Goal: Task Accomplishment & Management: Manage account settings

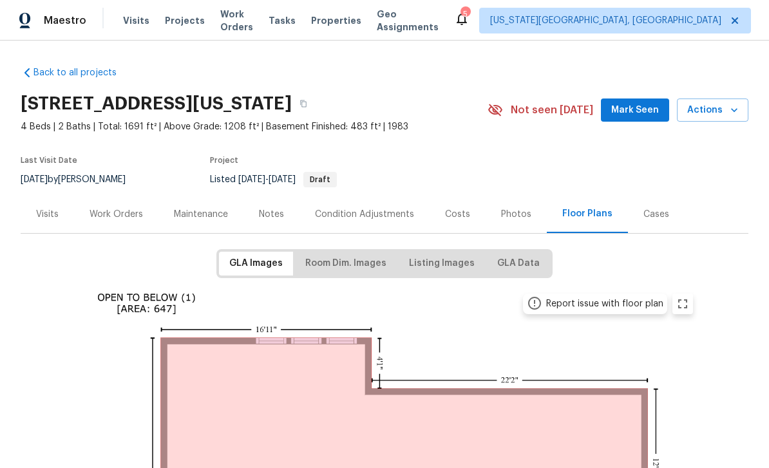
scroll to position [101, 0]
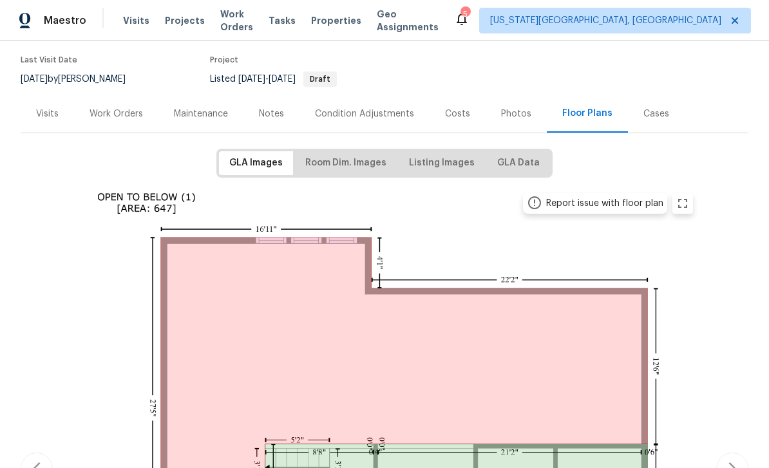
click at [599, 104] on div "Floor Plans" at bounding box center [587, 114] width 81 height 38
click at [272, 113] on div "Notes" at bounding box center [271, 114] width 25 height 13
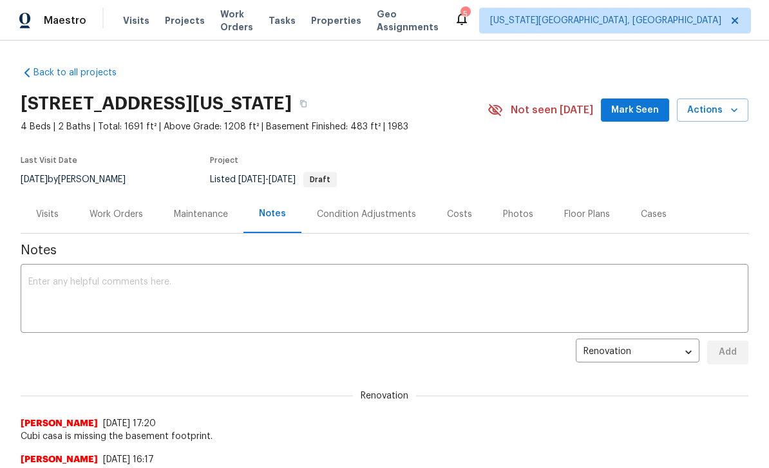
click at [299, 308] on textarea at bounding box center [384, 300] width 713 height 45
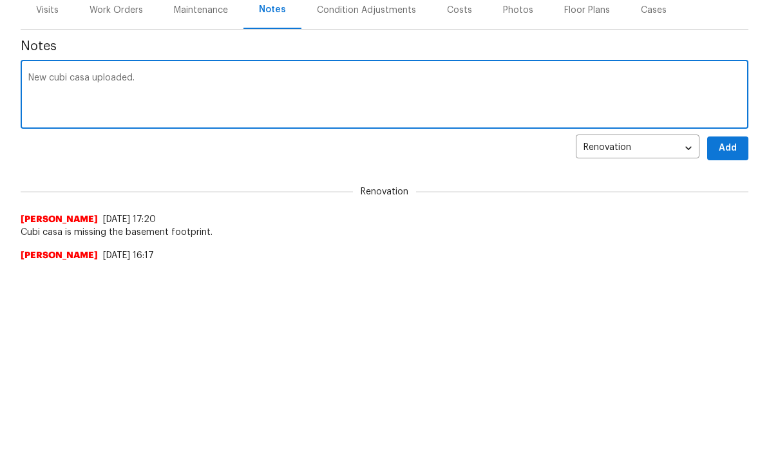
type textarea "New cubi casa uploaded."
click at [742, 341] on button "Add" at bounding box center [728, 353] width 41 height 24
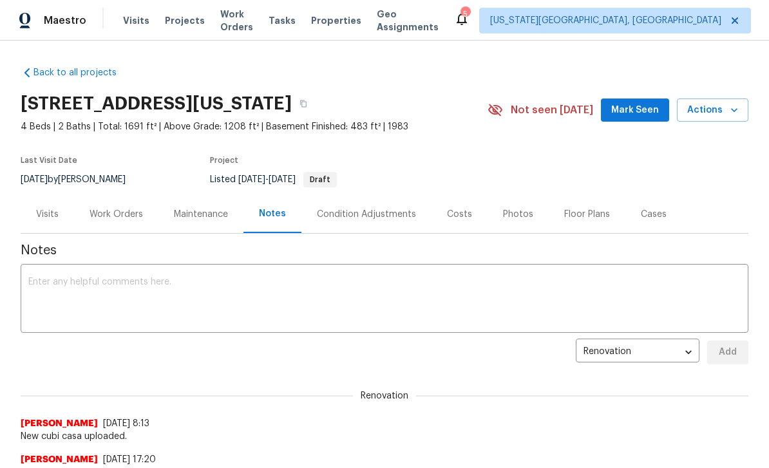
click at [652, 103] on span "Mark Seen" at bounding box center [636, 110] width 48 height 16
click at [347, 22] on span "Properties" at bounding box center [336, 20] width 50 height 13
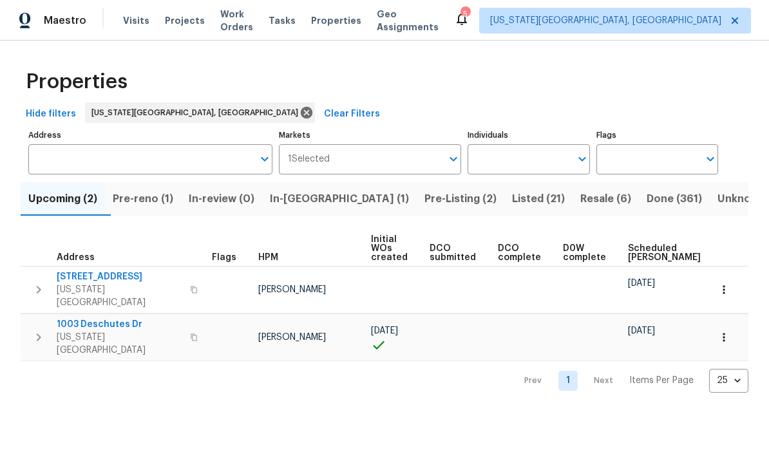
click at [148, 201] on span "Pre-reno (1)" at bounding box center [143, 199] width 61 height 18
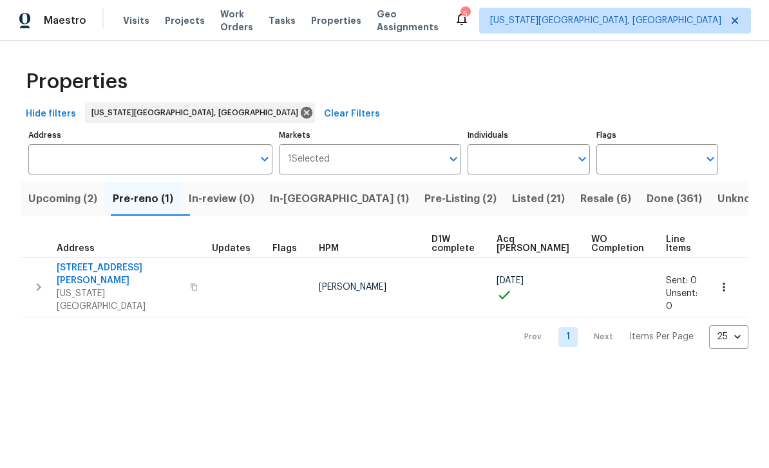
click at [75, 265] on span "6812 Galpin Dr" at bounding box center [120, 275] width 126 height 26
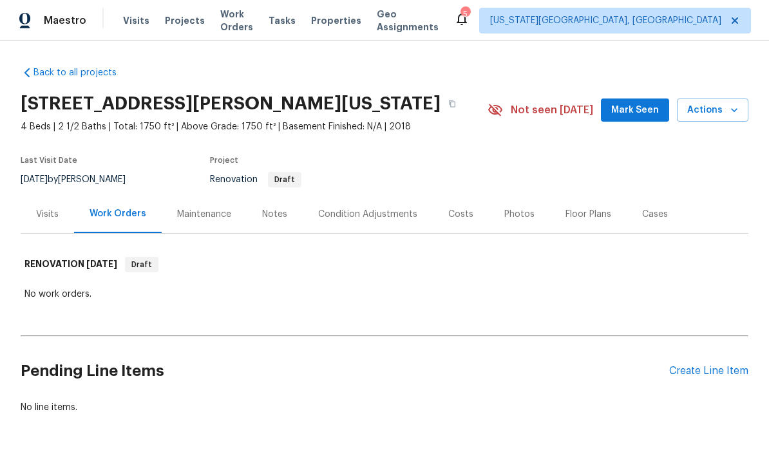
scroll to position [33, 0]
click at [275, 195] on div "Notes" at bounding box center [275, 214] width 56 height 38
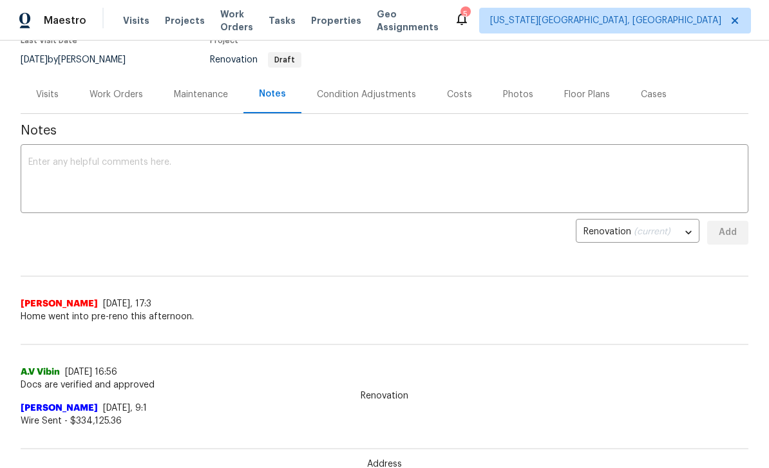
scroll to position [124, 0]
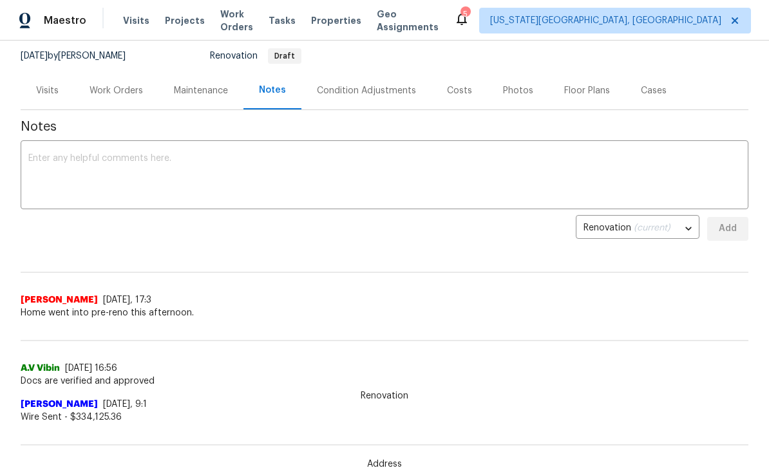
click at [73, 159] on textarea at bounding box center [384, 176] width 713 height 45
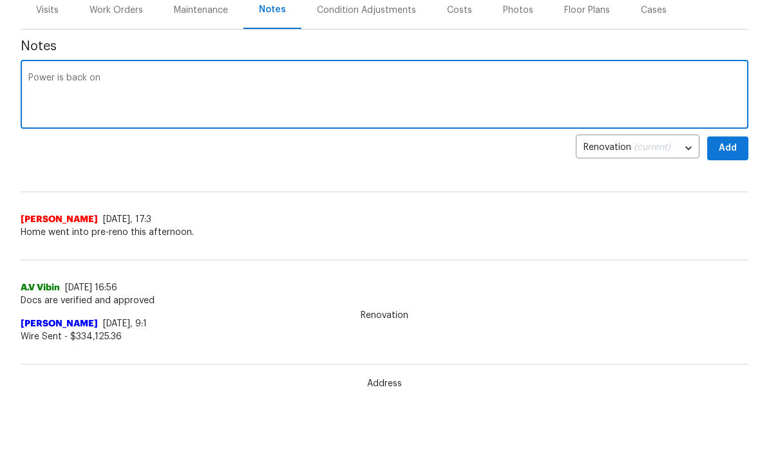
type textarea "Power is back on"
click at [719, 221] on span "Add" at bounding box center [728, 229] width 21 height 16
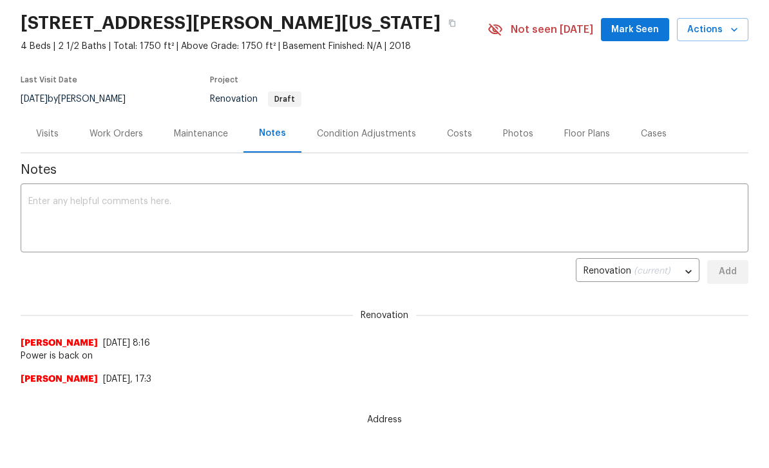
scroll to position [0, 0]
click at [639, 29] on span "Mark Seen" at bounding box center [636, 30] width 48 height 16
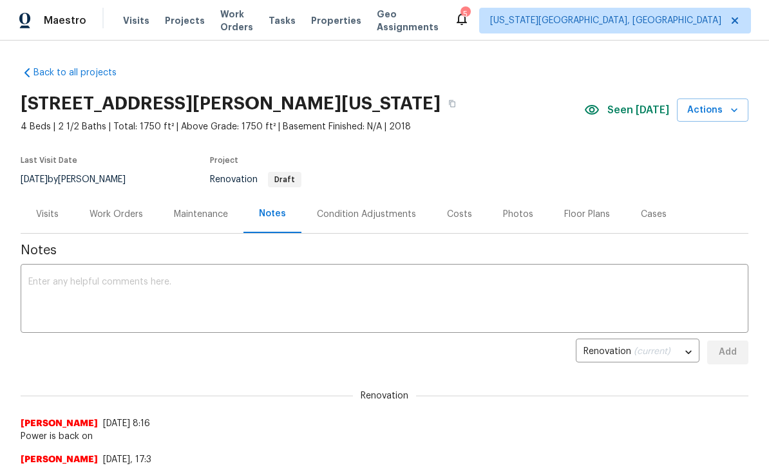
click at [329, 26] on span "Properties" at bounding box center [336, 20] width 50 height 13
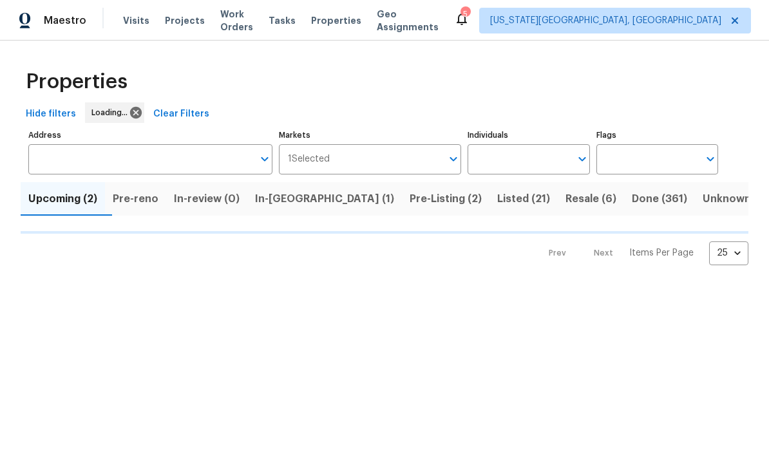
click at [287, 21] on span "Tasks" at bounding box center [282, 20] width 27 height 9
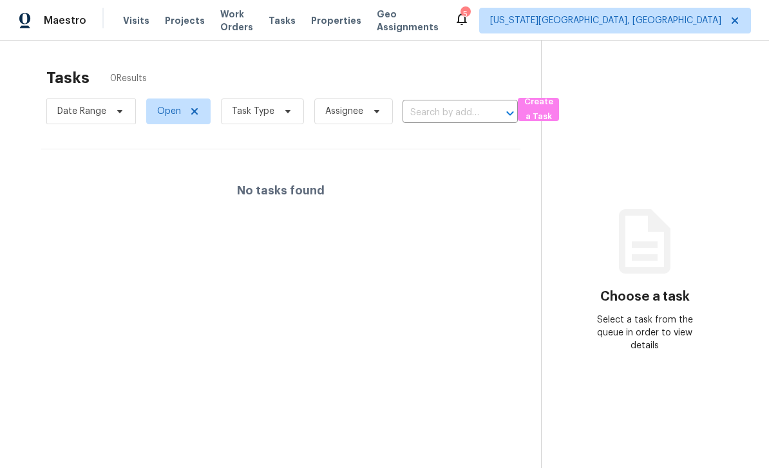
click at [240, 25] on span "Work Orders" at bounding box center [236, 21] width 33 height 26
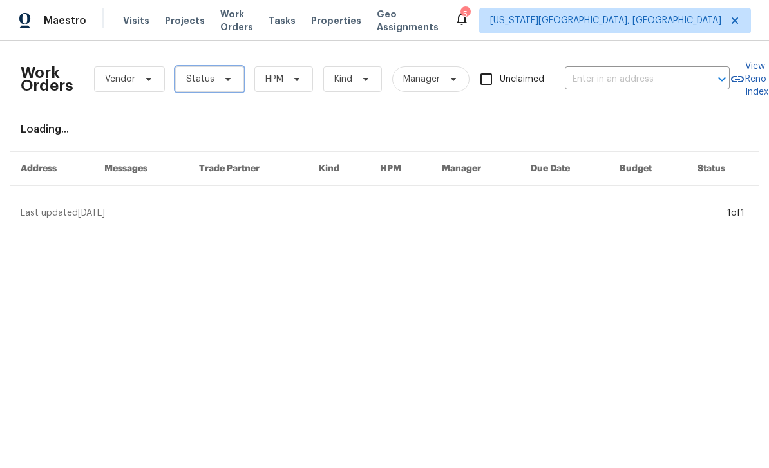
click at [234, 73] on span "Status" at bounding box center [209, 79] width 69 height 26
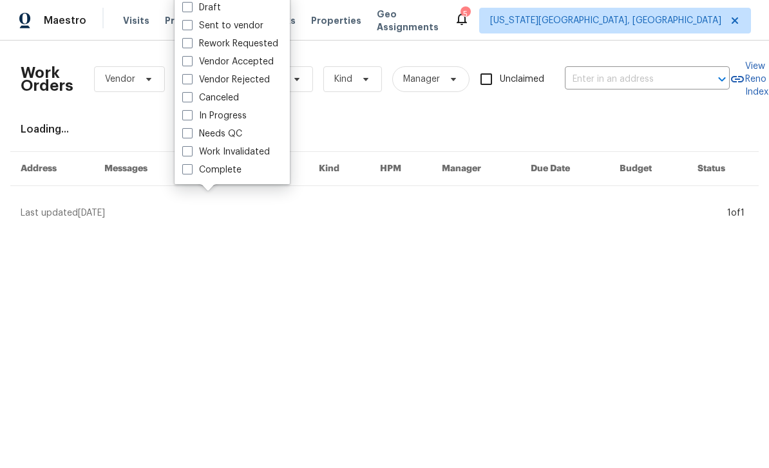
click at [184, 150] on span at bounding box center [187, 151] width 10 height 10
click at [184, 150] on input "Work Invalidated" at bounding box center [186, 150] width 8 height 8
checkbox input "true"
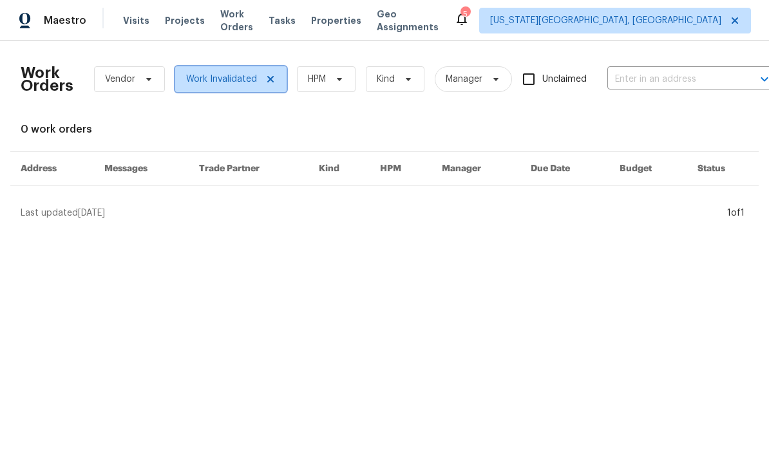
click at [262, 78] on span at bounding box center [269, 79] width 14 height 10
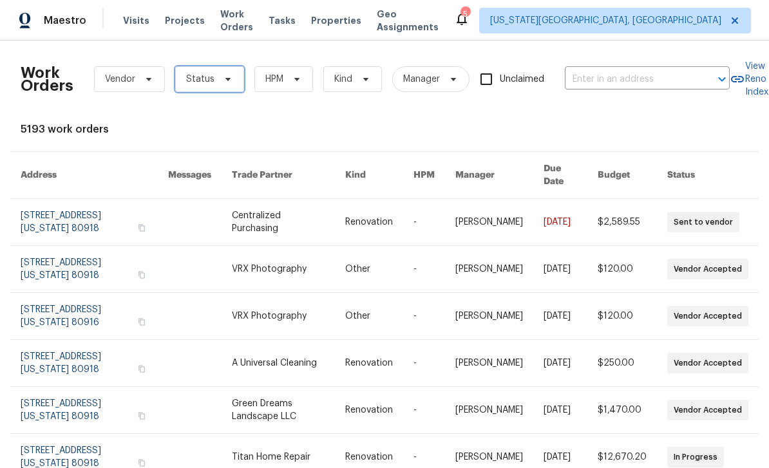
click at [226, 83] on icon at bounding box center [228, 79] width 10 height 10
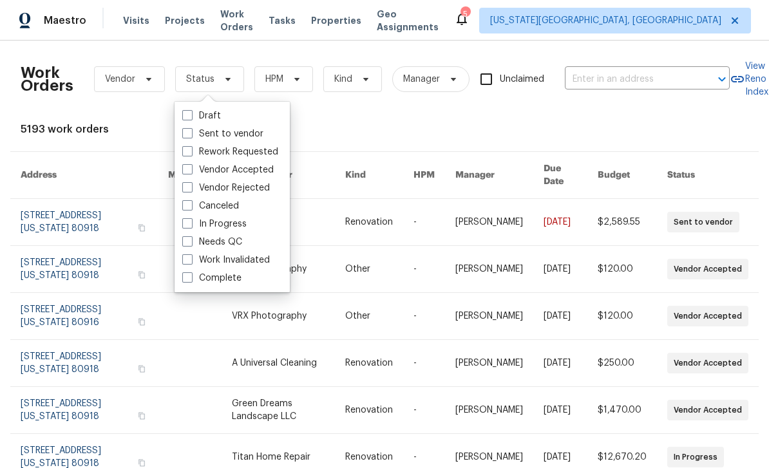
click at [192, 239] on span at bounding box center [187, 241] width 10 height 10
click at [191, 239] on input "Needs QC" at bounding box center [186, 240] width 8 height 8
checkbox input "true"
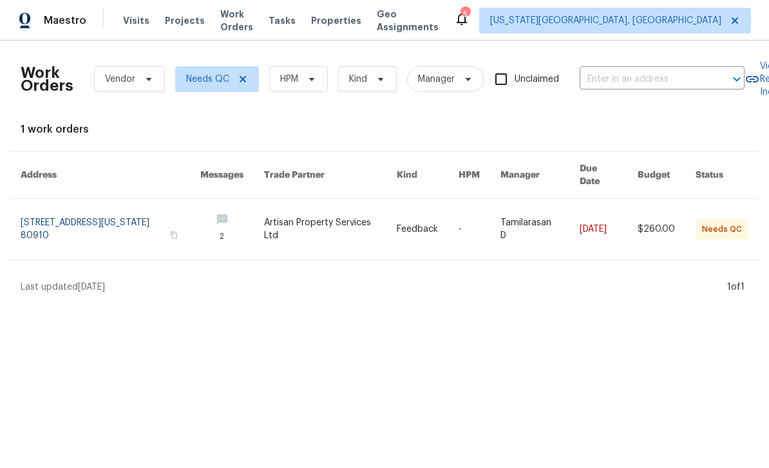
click at [357, 216] on link at bounding box center [330, 229] width 133 height 61
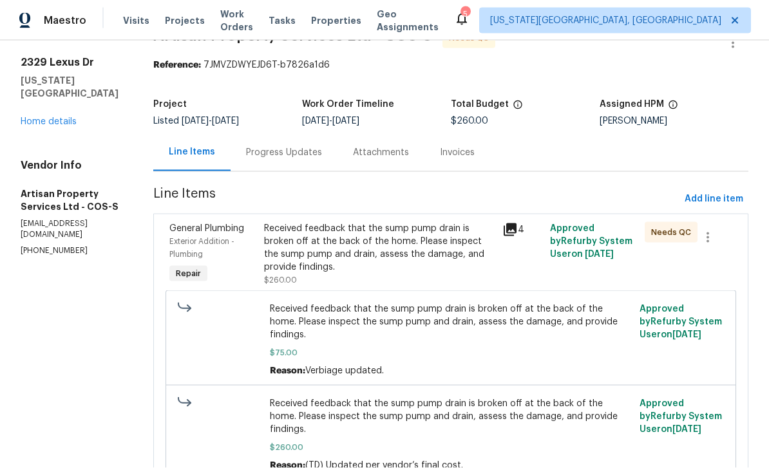
scroll to position [41, 0]
click at [292, 146] on div "Progress Updates" at bounding box center [284, 152] width 76 height 13
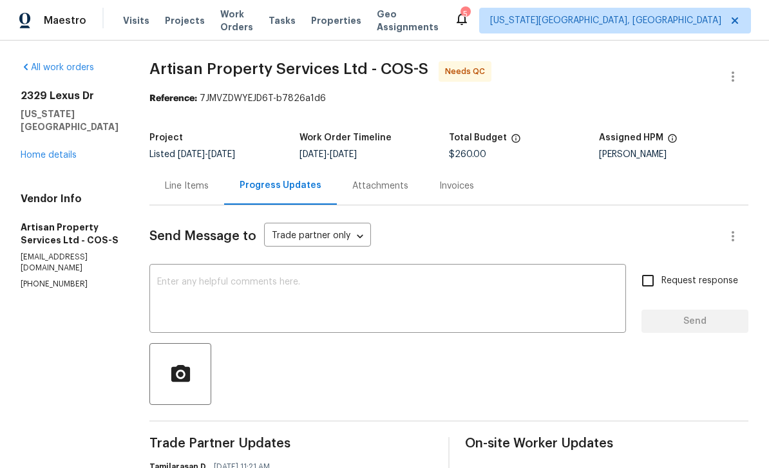
click at [41, 151] on link "Home details" at bounding box center [49, 155] width 56 height 9
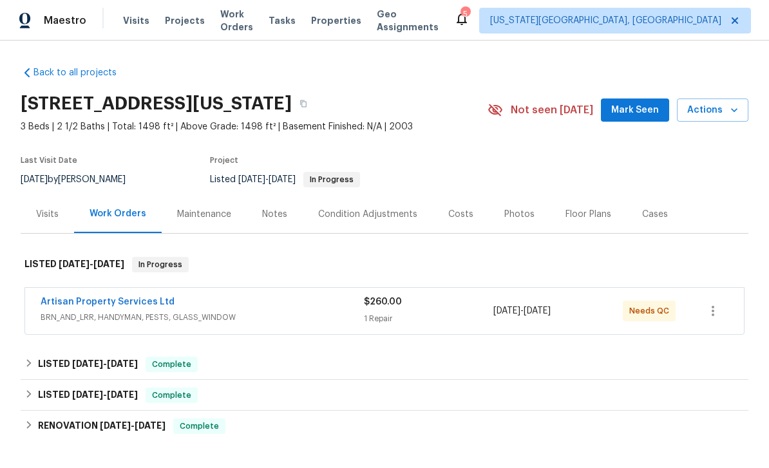
click at [648, 113] on span "Mark Seen" at bounding box center [636, 110] width 48 height 16
